Goal: Information Seeking & Learning: Learn about a topic

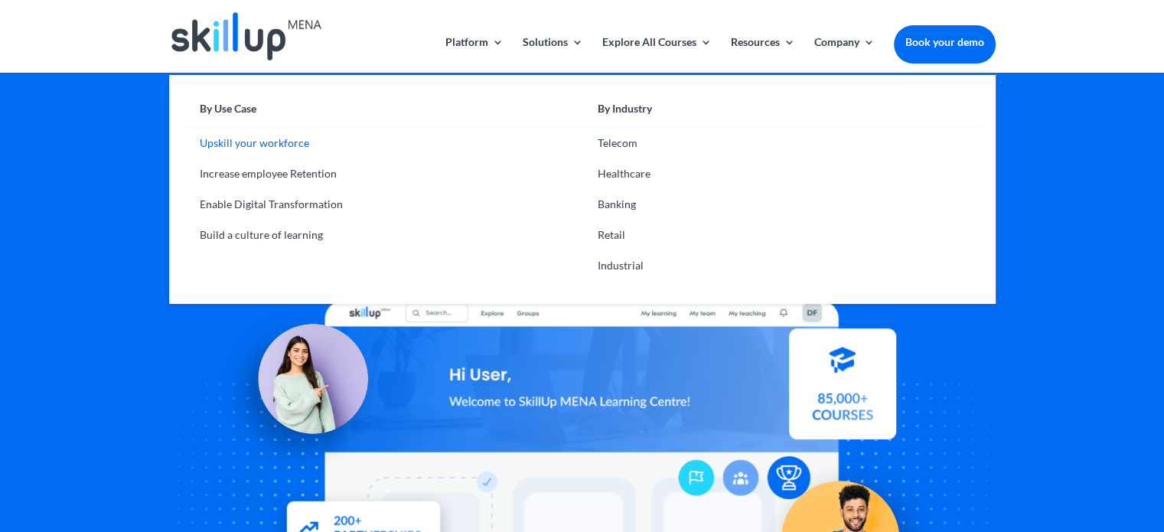
click at [280, 142] on link "Upskill your workforce" at bounding box center [383, 143] width 398 height 31
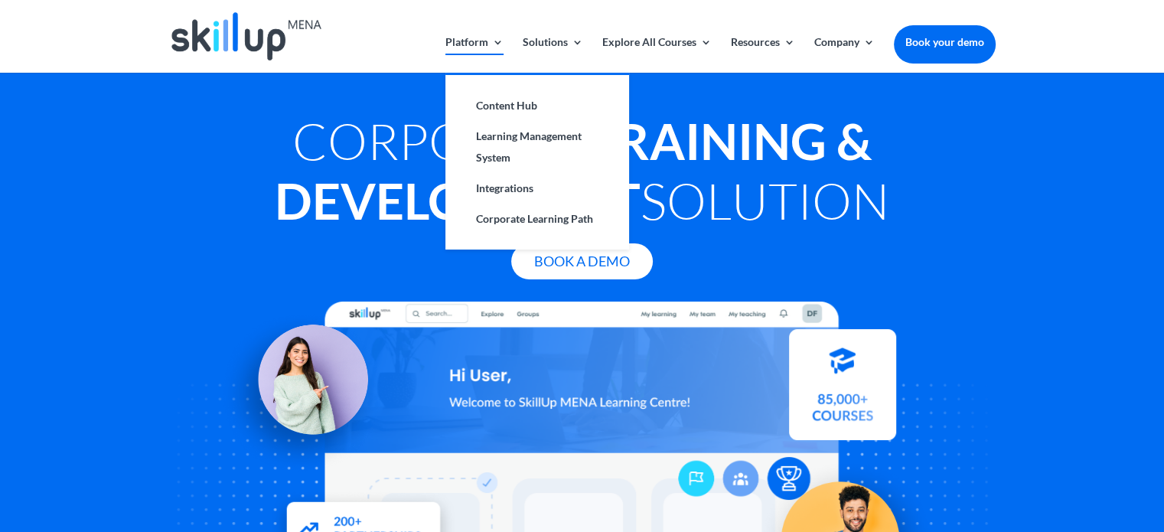
click at [493, 44] on link "Platform" at bounding box center [475, 55] width 58 height 36
